Goal: Task Accomplishment & Management: Use online tool/utility

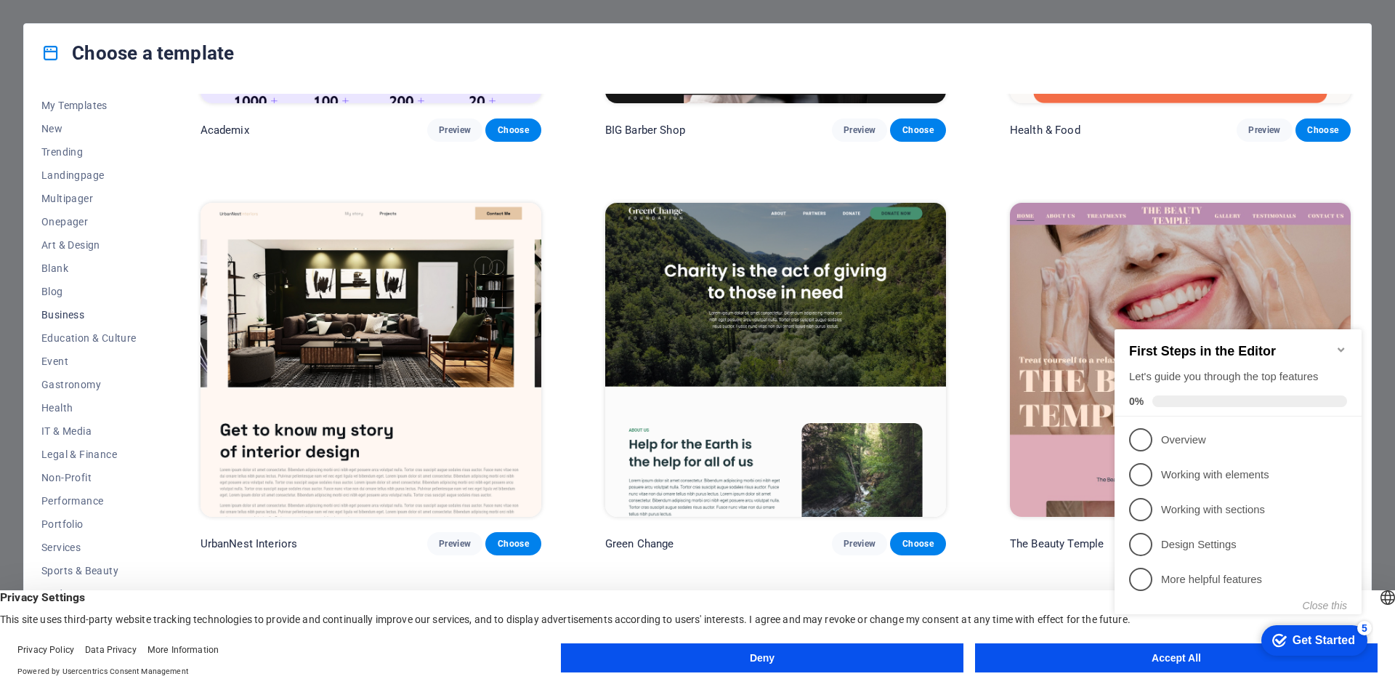
scroll to position [30, 0]
click at [70, 541] on span "Services" at bounding box center [88, 541] width 95 height 12
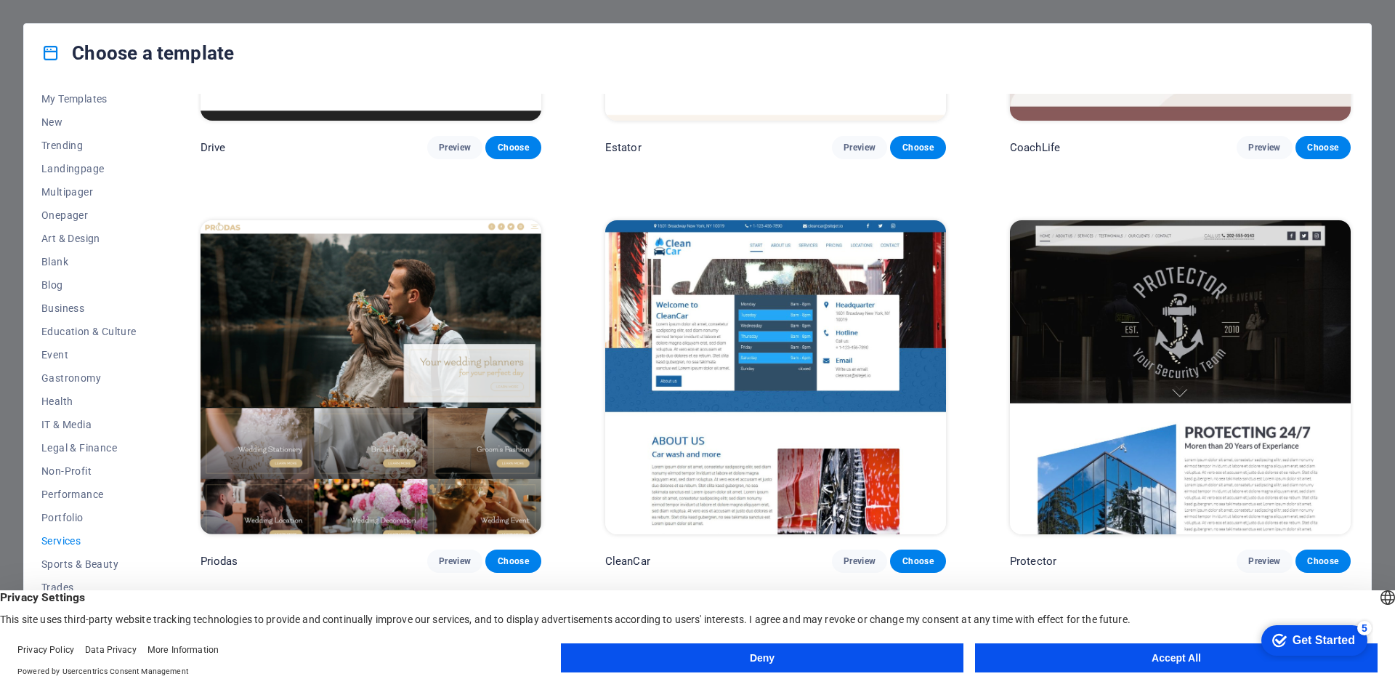
scroll to position [1259, 0]
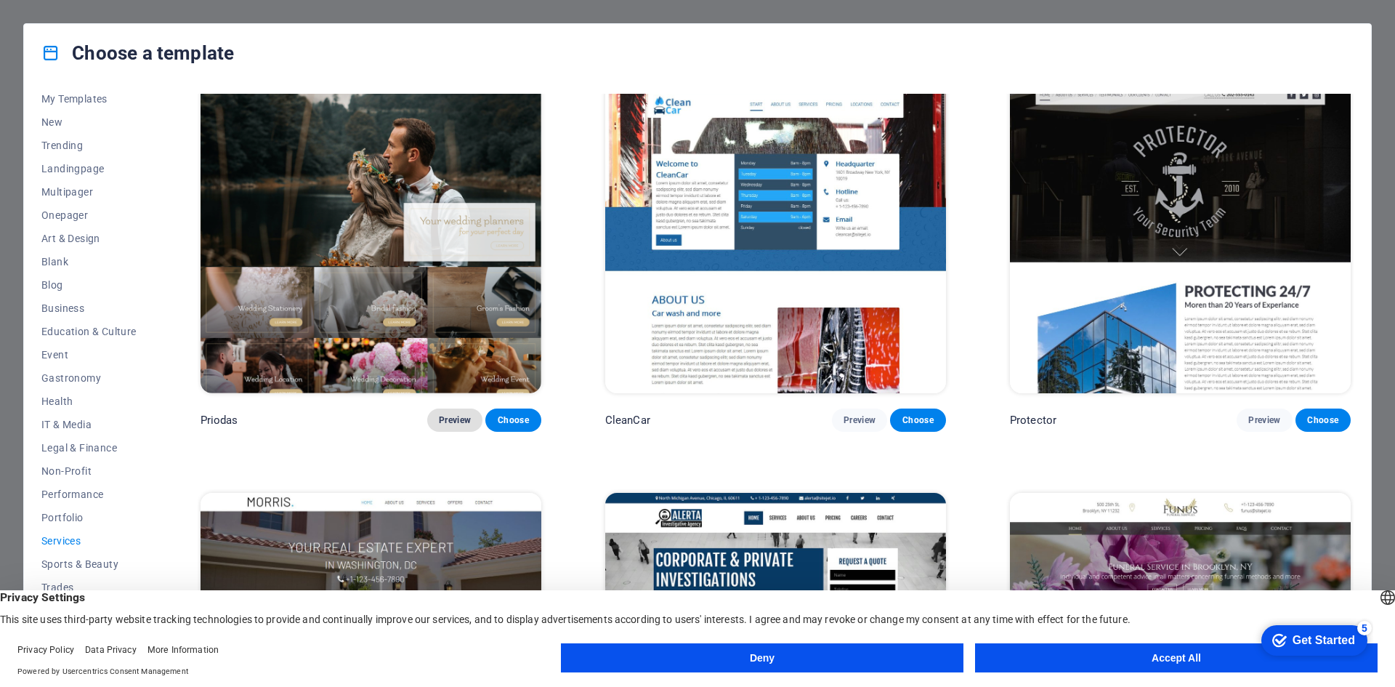
click at [461, 415] on span "Preview" at bounding box center [455, 420] width 32 height 12
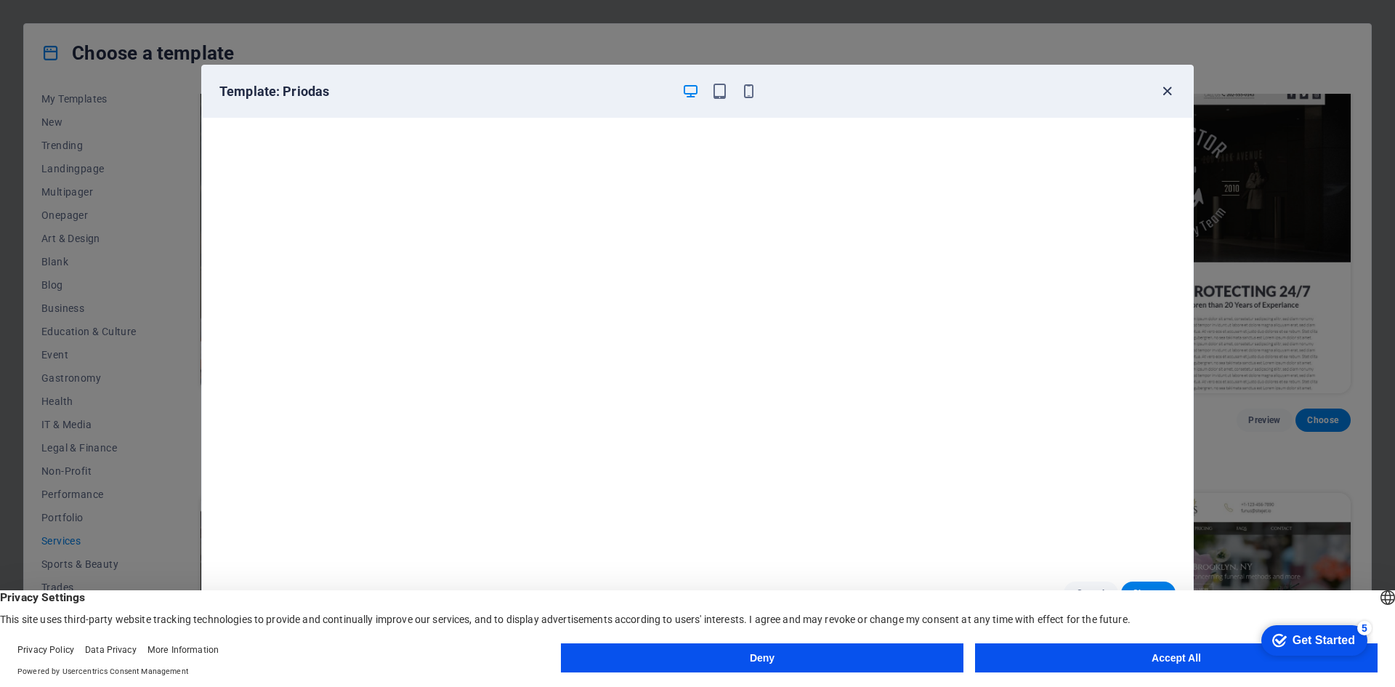
click at [1173, 87] on icon "button" at bounding box center [1167, 91] width 17 height 17
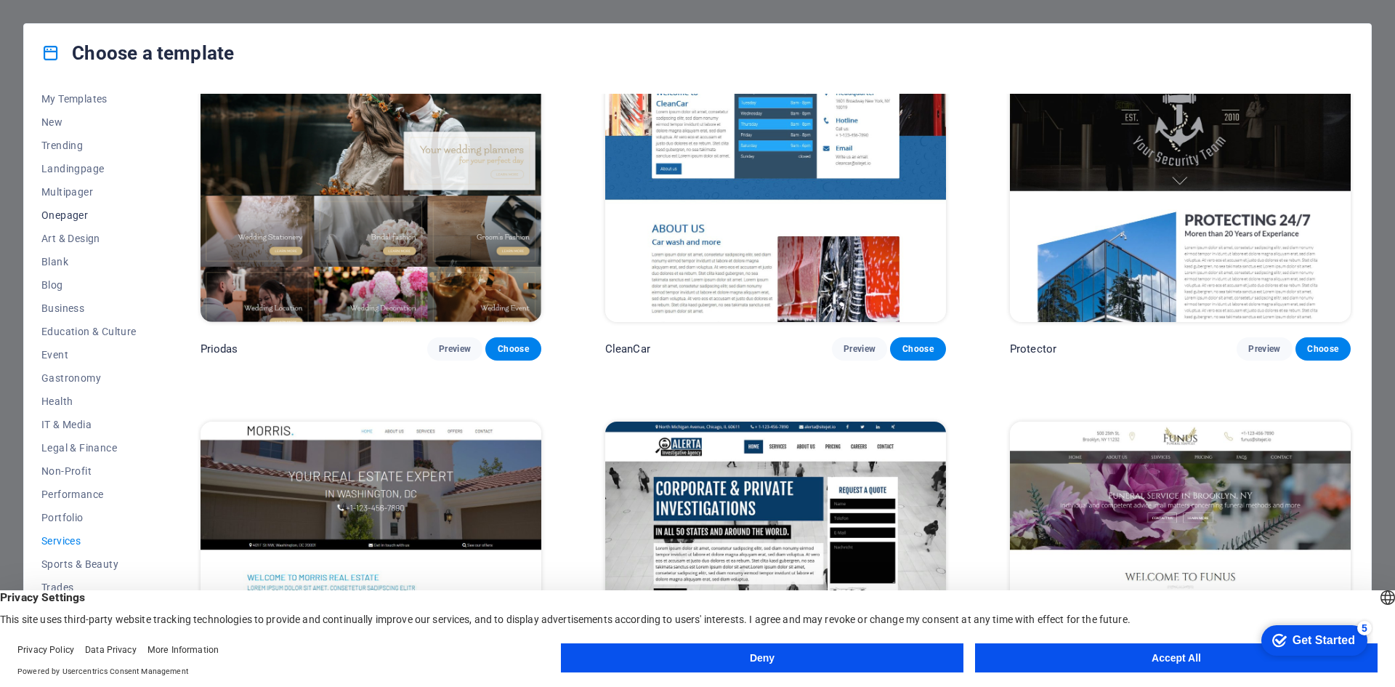
scroll to position [0, 0]
click at [91, 133] on span "My Templates" at bounding box center [88, 129] width 95 height 12
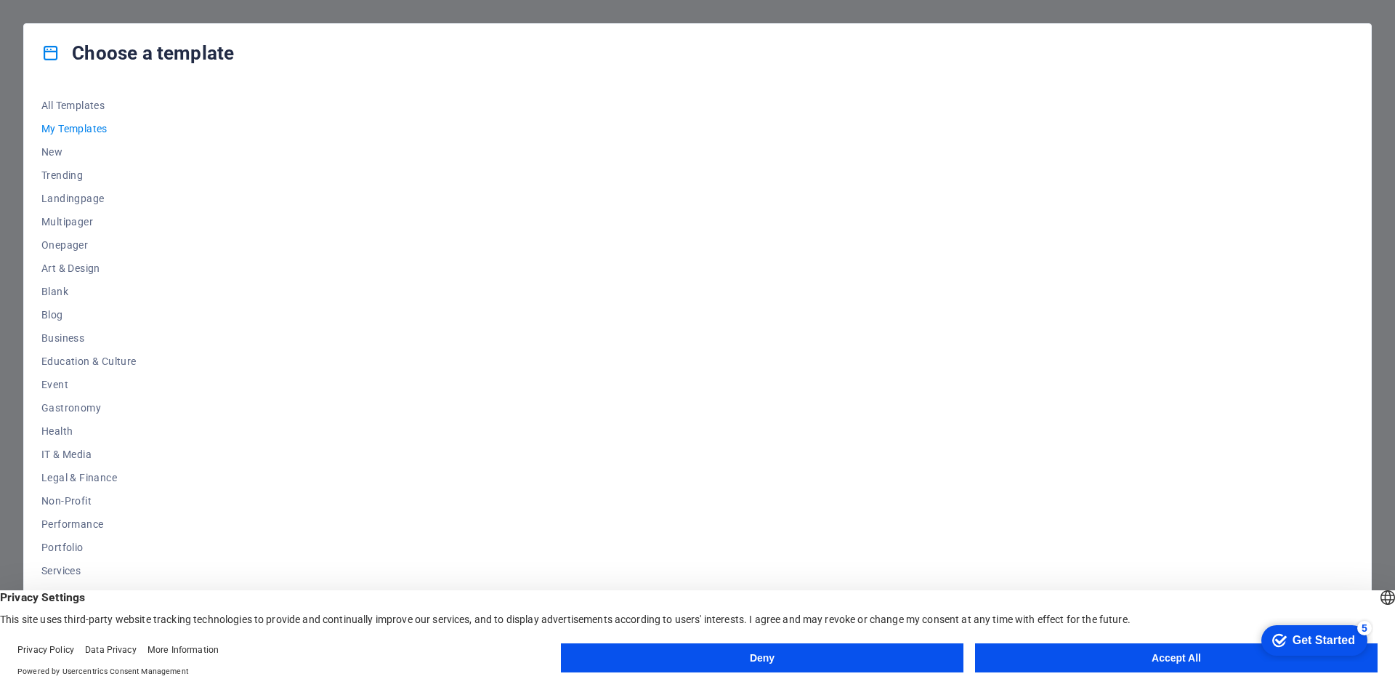
click at [437, 160] on div at bounding box center [776, 370] width 1156 height 552
click at [72, 123] on span "My Templates" at bounding box center [88, 129] width 95 height 12
click at [1377, 532] on div "Choose a template All Templates My Templates New Trending Landingpage Multipage…" at bounding box center [697, 343] width 1395 height 687
click at [758, 652] on button "Deny" at bounding box center [762, 657] width 403 height 29
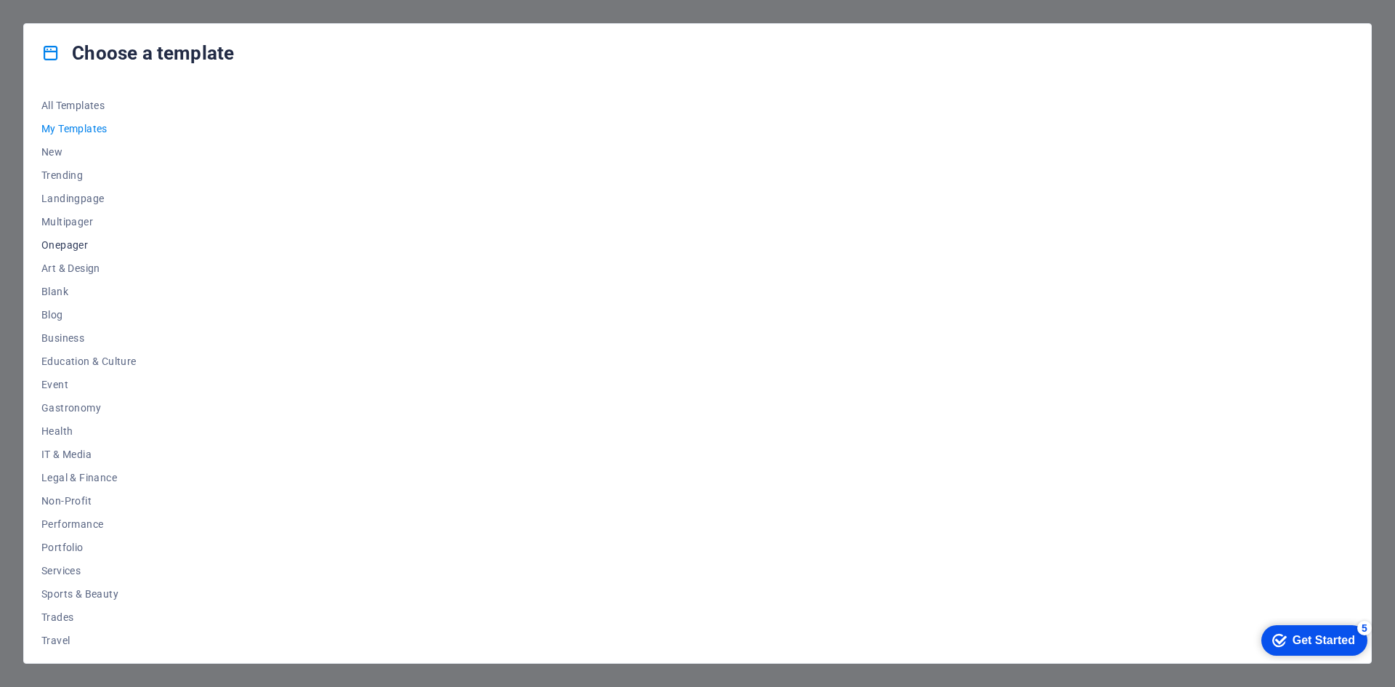
click at [70, 250] on span "Onepager" at bounding box center [88, 245] width 95 height 12
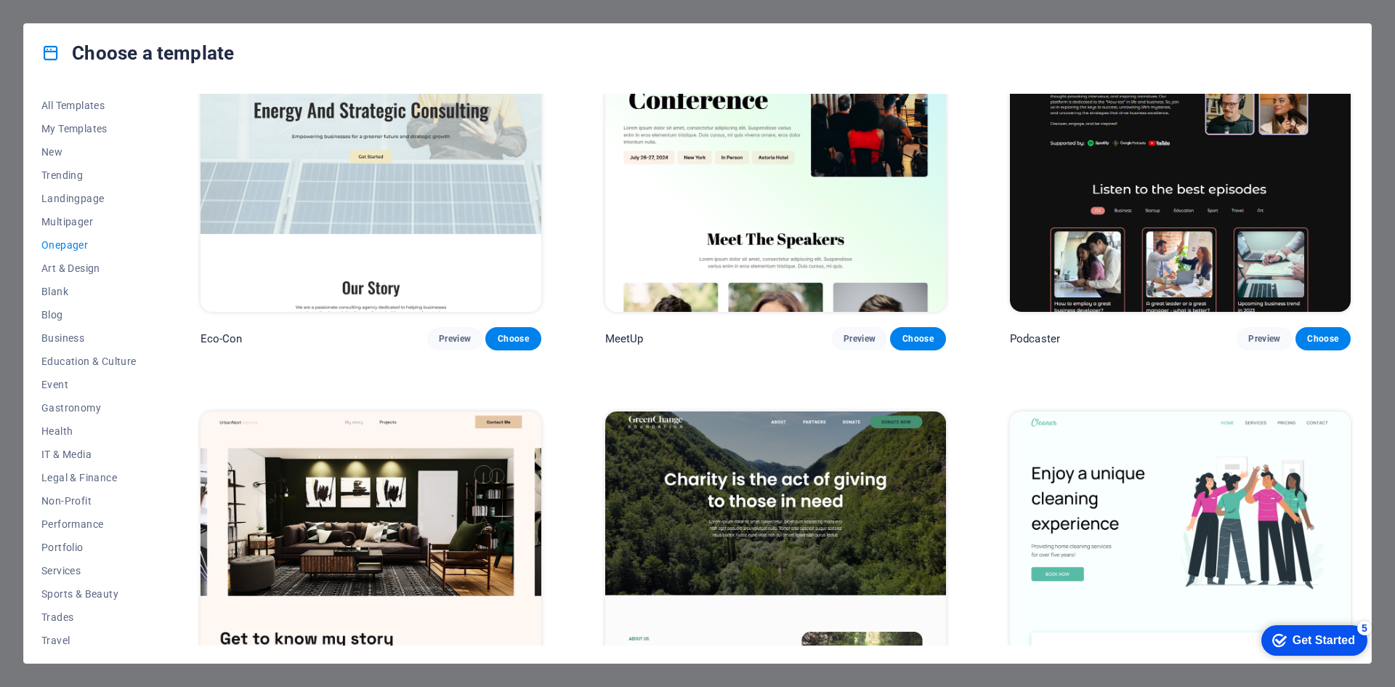
scroll to position [509, 0]
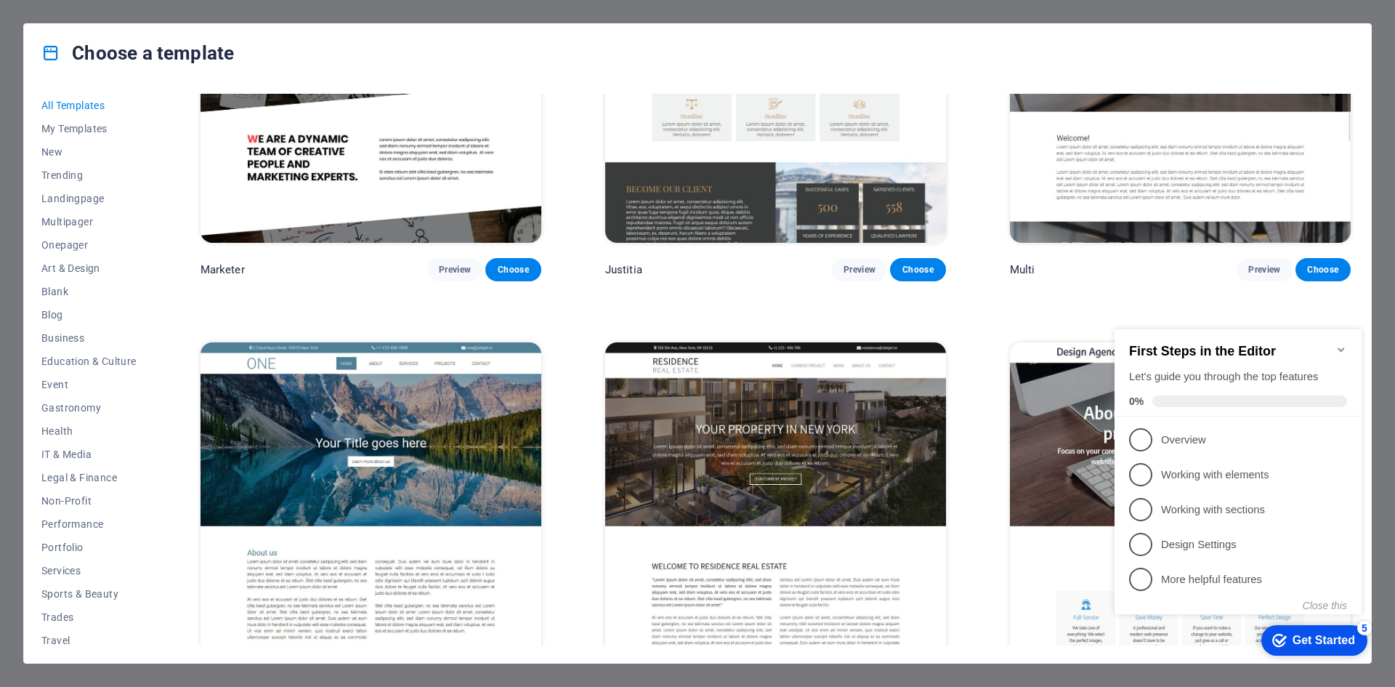
scroll to position [16932, 0]
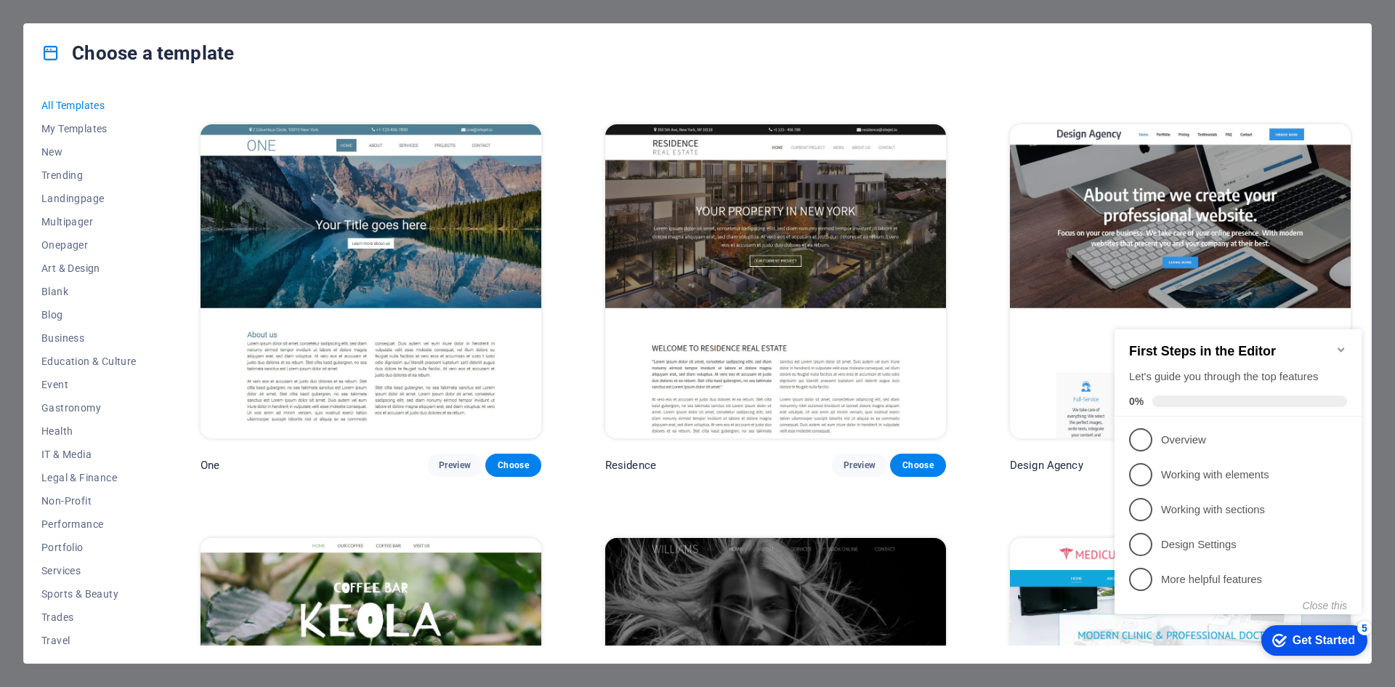
click at [498, 384] on div "One Preview Choose" at bounding box center [371, 298] width 347 height 355
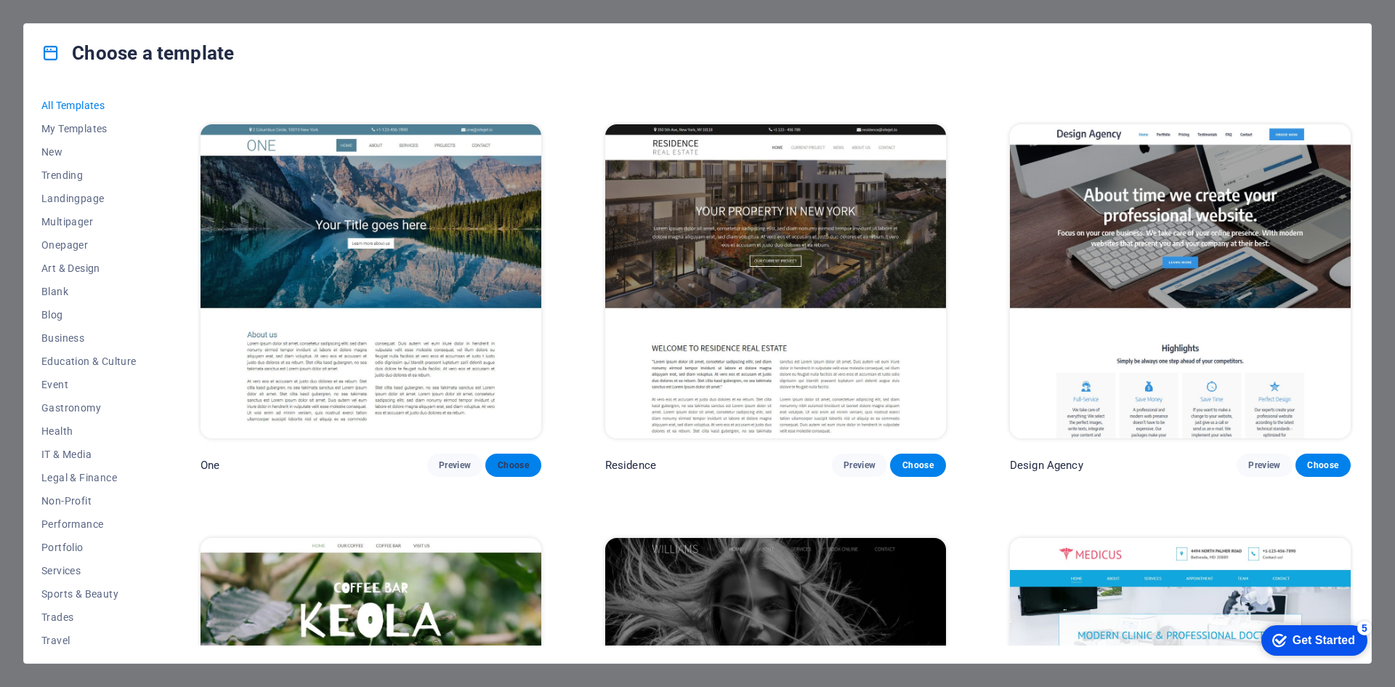
click at [489, 453] on button "Choose" at bounding box center [512, 464] width 55 height 23
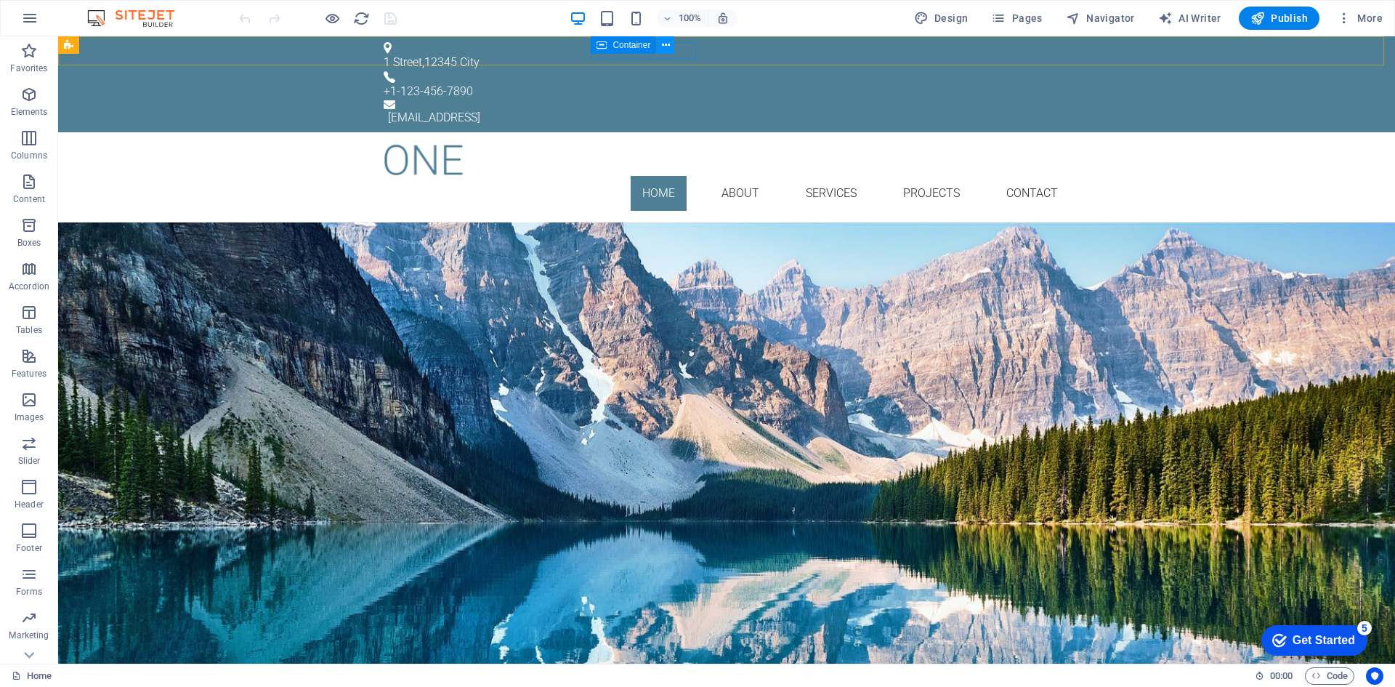
click at [667, 48] on icon at bounding box center [666, 45] width 8 height 15
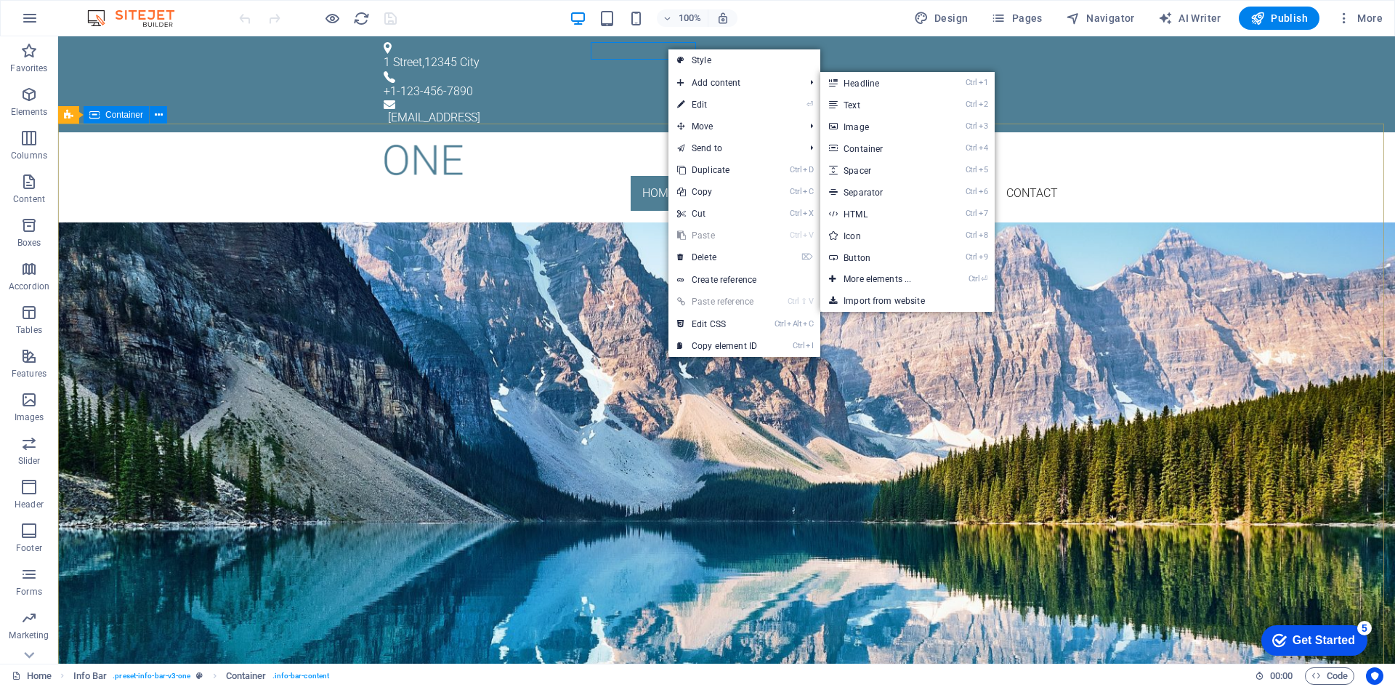
click at [464, 222] on div "Your Title goes here Lorem ipsum dolor sit amet, consetetur sadipscing elitr, s…" at bounding box center [726, 359] width 1337 height 274
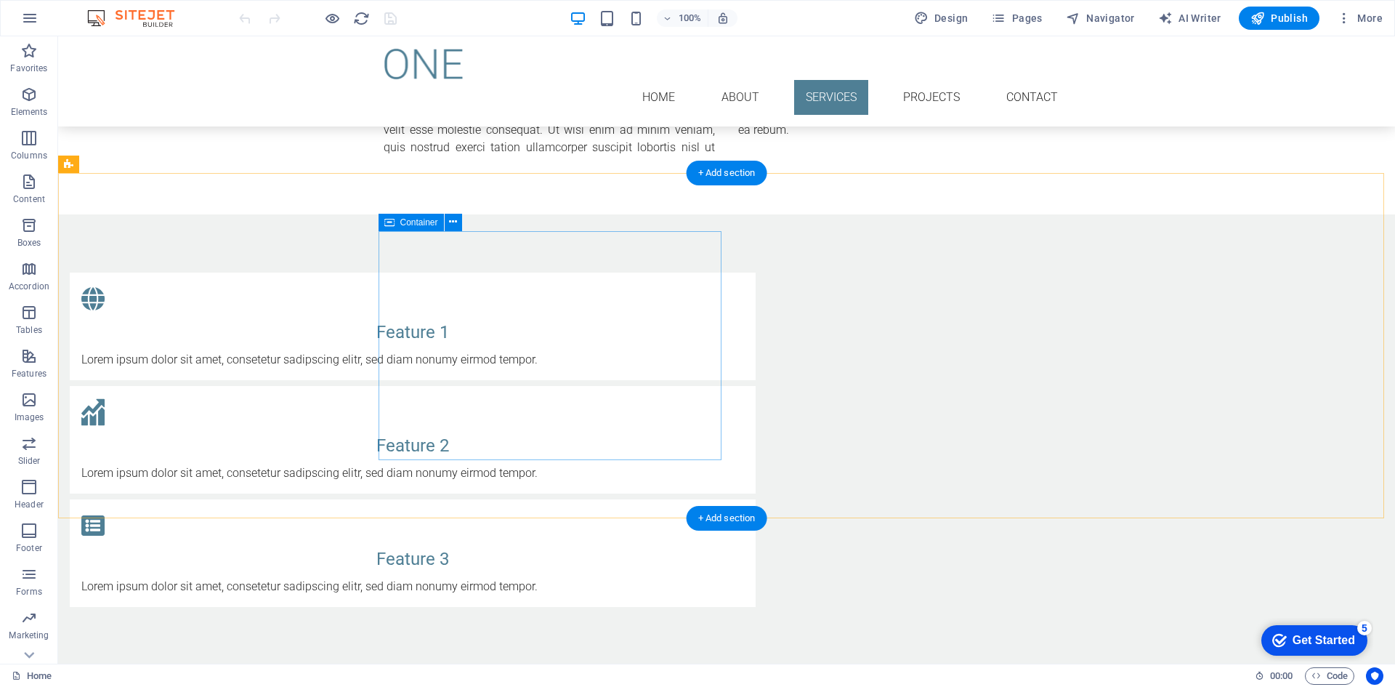
scroll to position [727, 0]
